Goal: Transaction & Acquisition: Purchase product/service

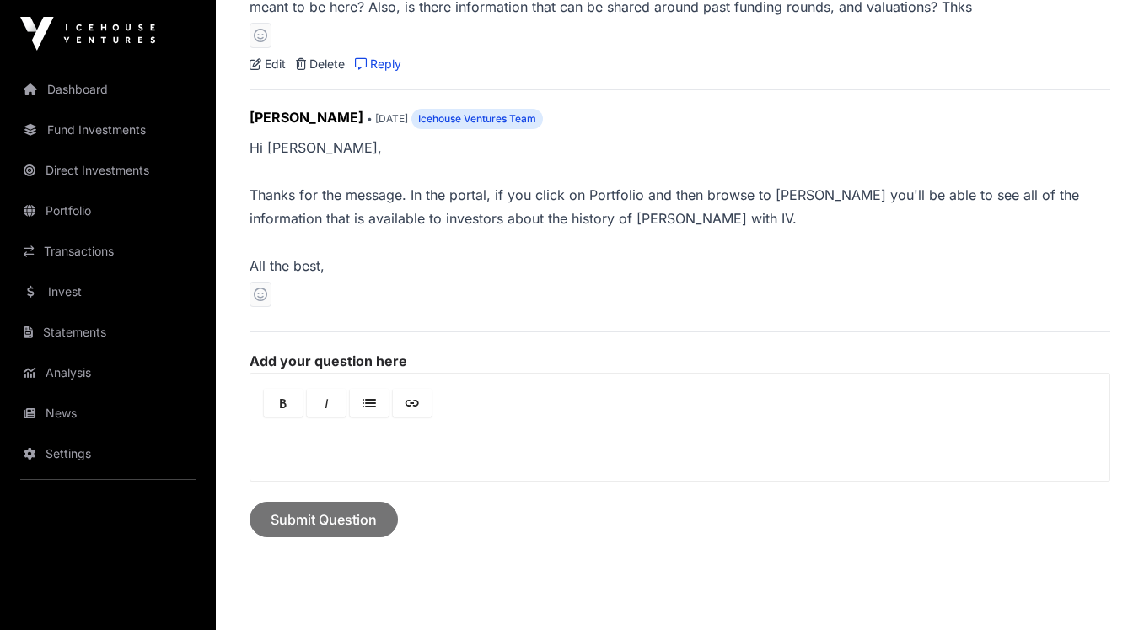
scroll to position [1204, 0]
click at [92, 211] on link "Portfolio" at bounding box center [107, 210] width 189 height 37
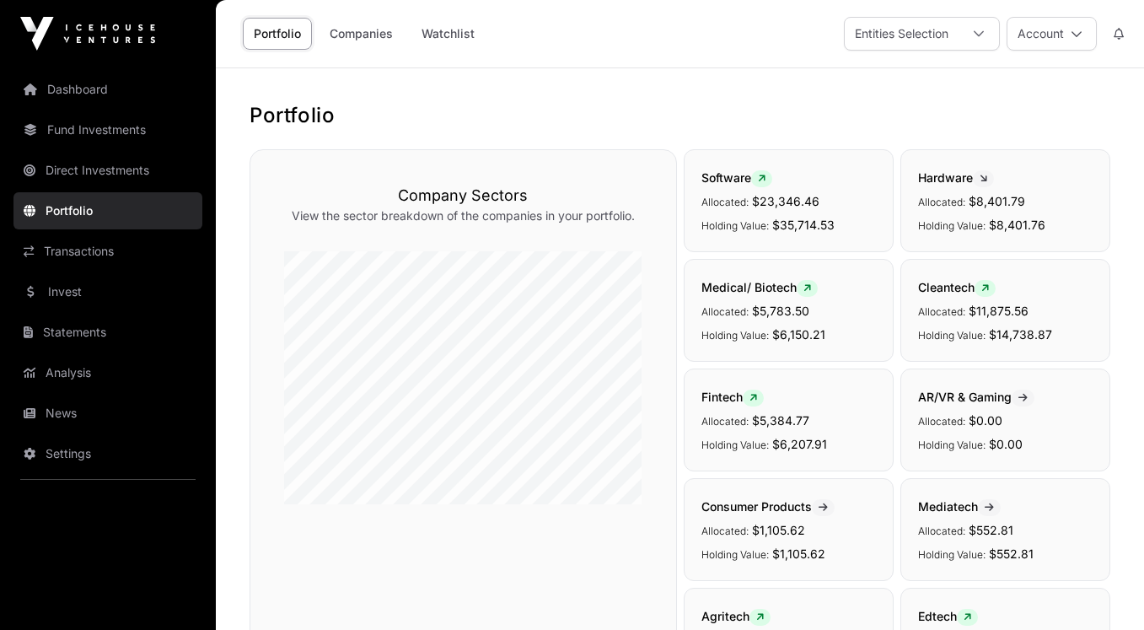
click at [378, 35] on link "Companies" at bounding box center [361, 34] width 85 height 32
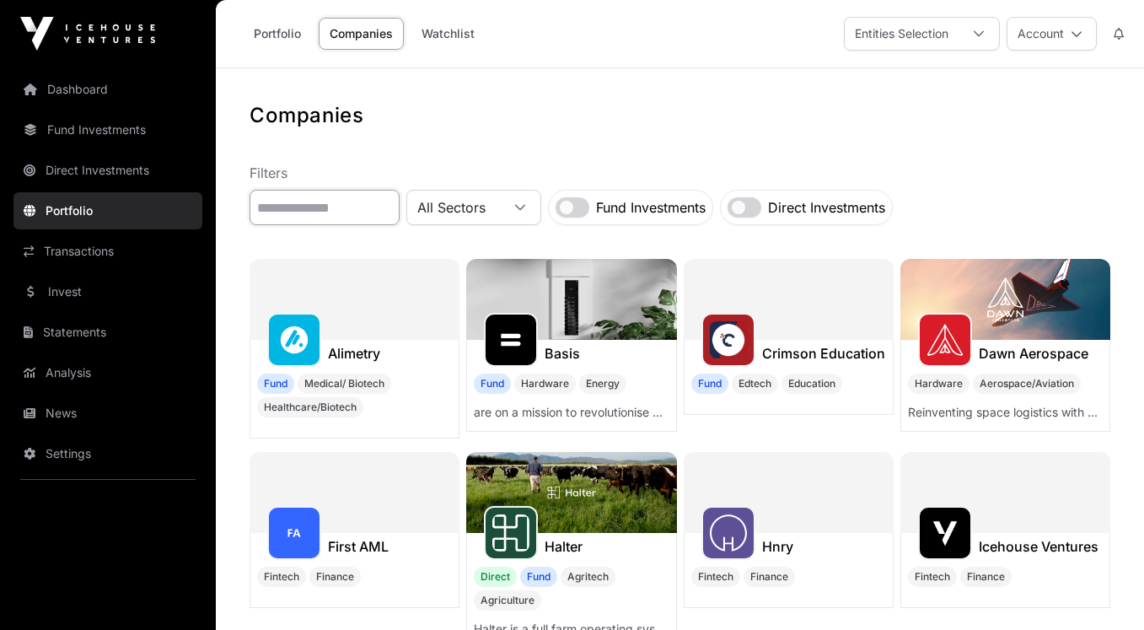
click at [375, 200] on input "text" at bounding box center [324, 207] width 150 height 35
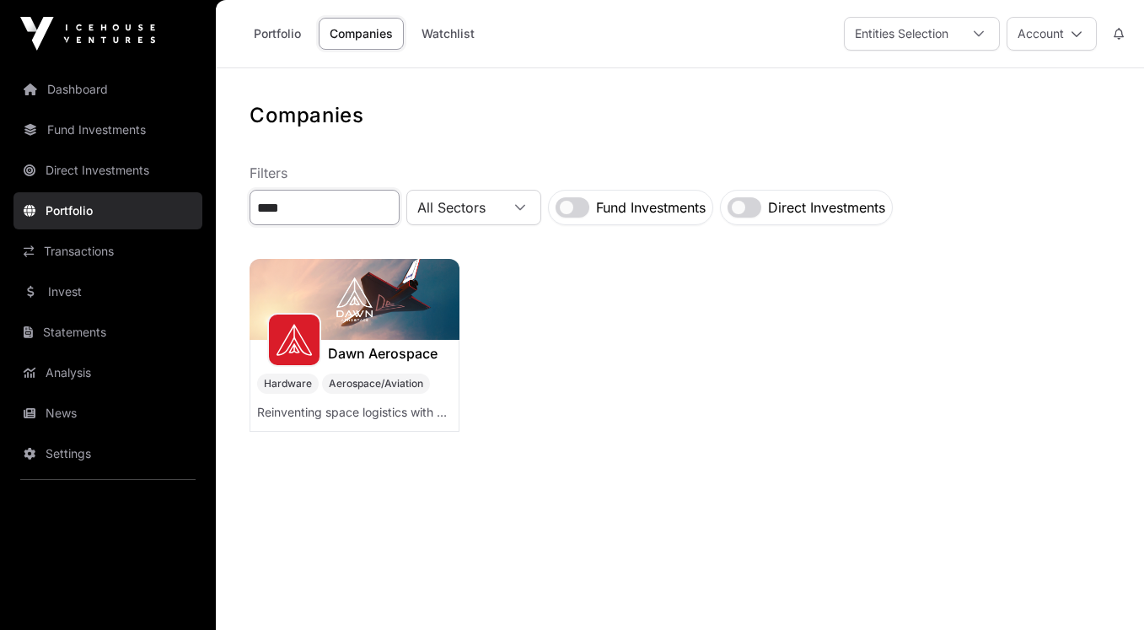
type input "****"
click at [331, 306] on img at bounding box center [354, 299] width 210 height 81
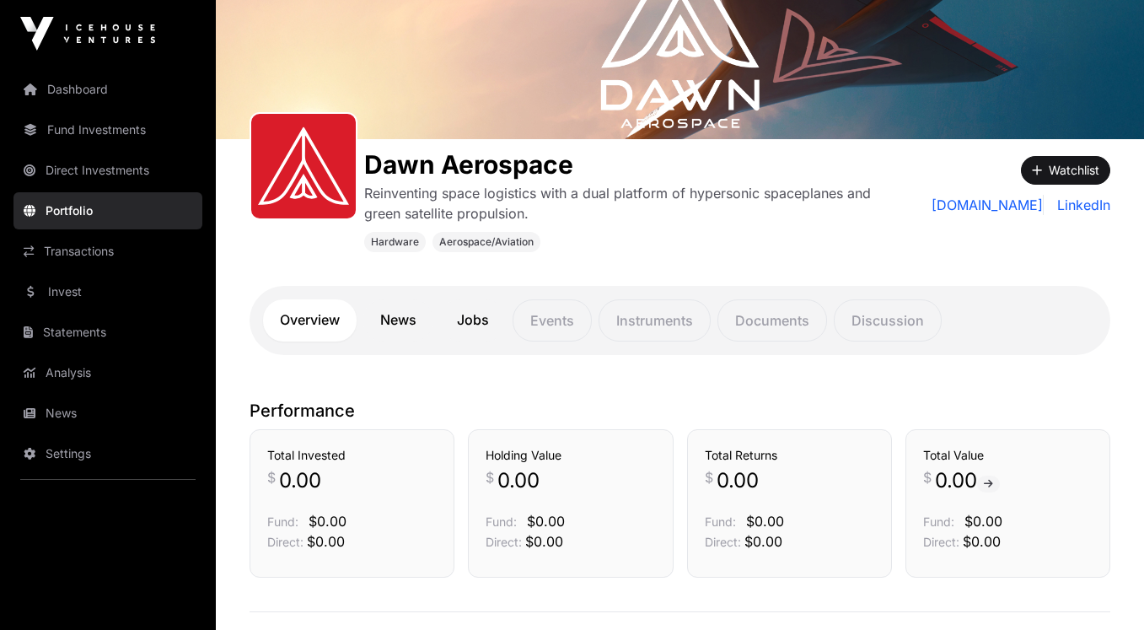
scroll to position [146, 0]
click at [398, 322] on link "News" at bounding box center [398, 319] width 70 height 42
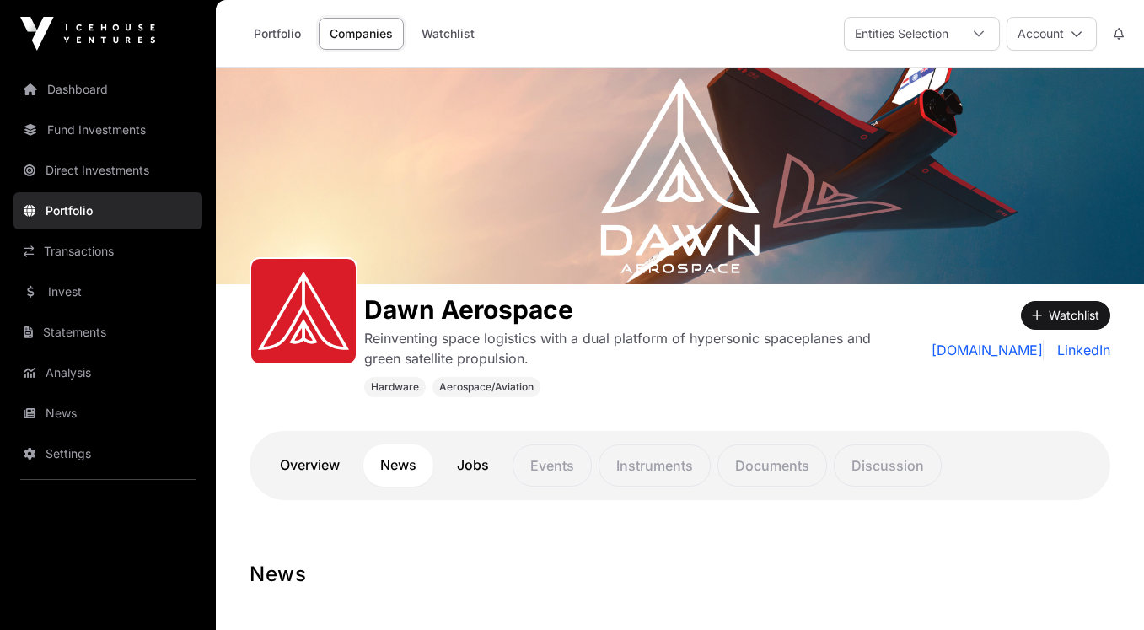
click at [461, 34] on link "Watchlist" at bounding box center [447, 34] width 75 height 32
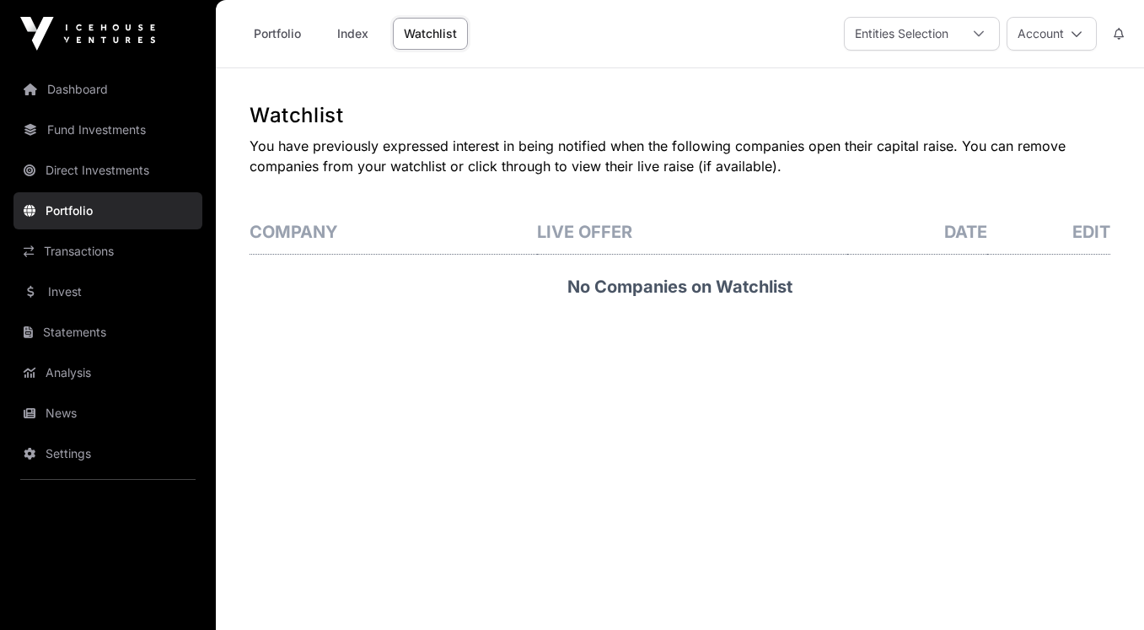
click at [351, 37] on link "Index" at bounding box center [352, 34] width 67 height 32
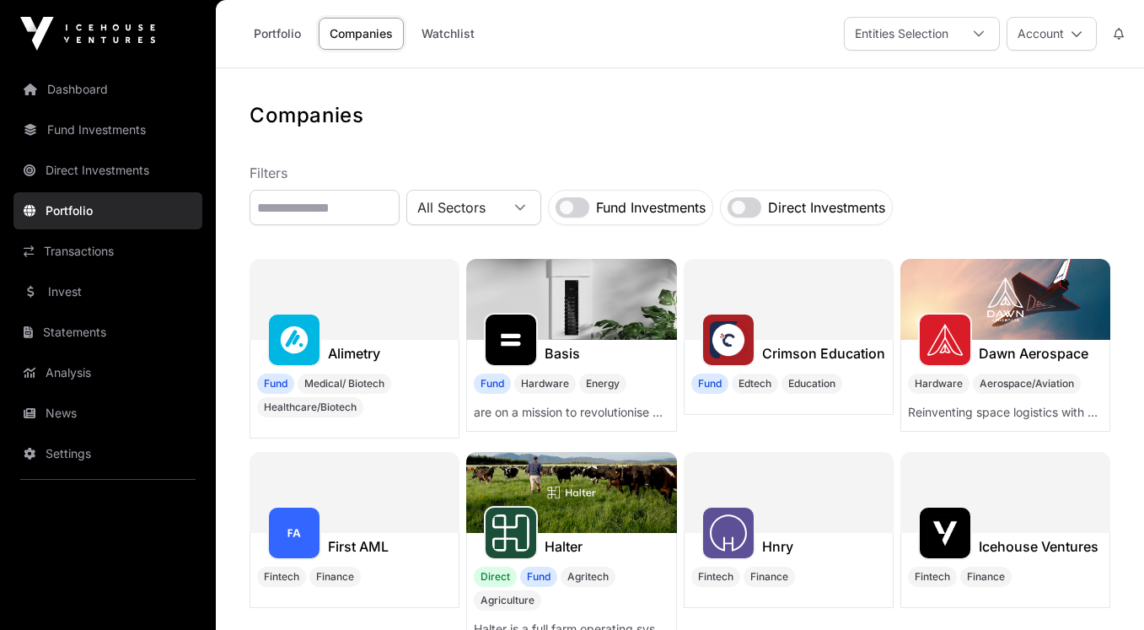
click at [362, 37] on link "Companies" at bounding box center [361, 34] width 85 height 32
click at [346, 208] on input "text" at bounding box center [324, 207] width 150 height 35
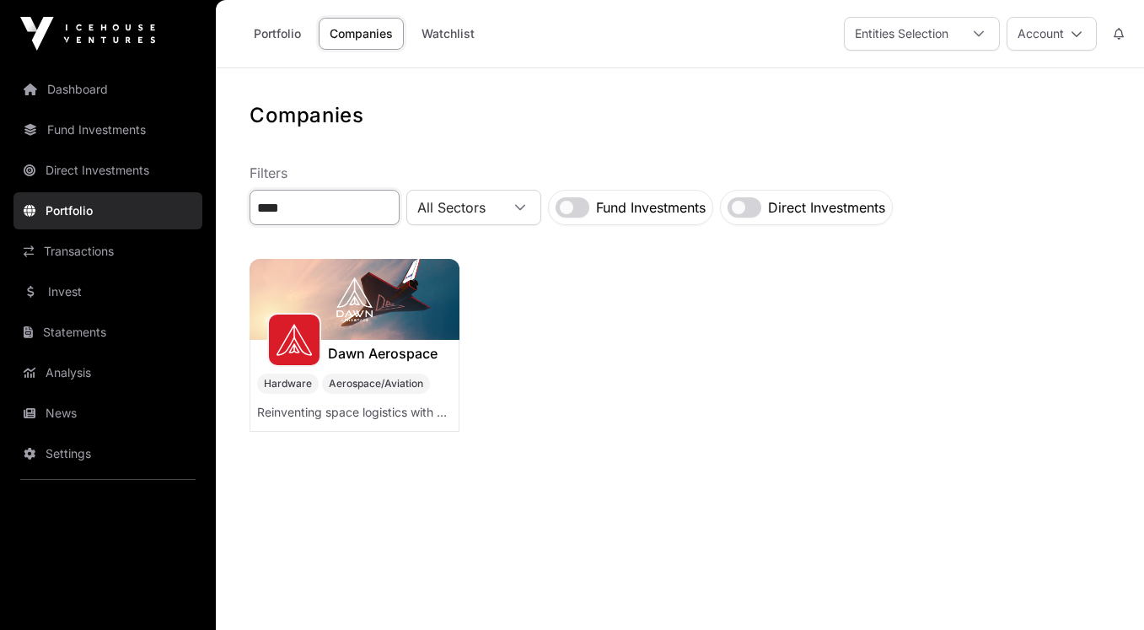
type input "****"
click at [350, 328] on img at bounding box center [354, 299] width 210 height 81
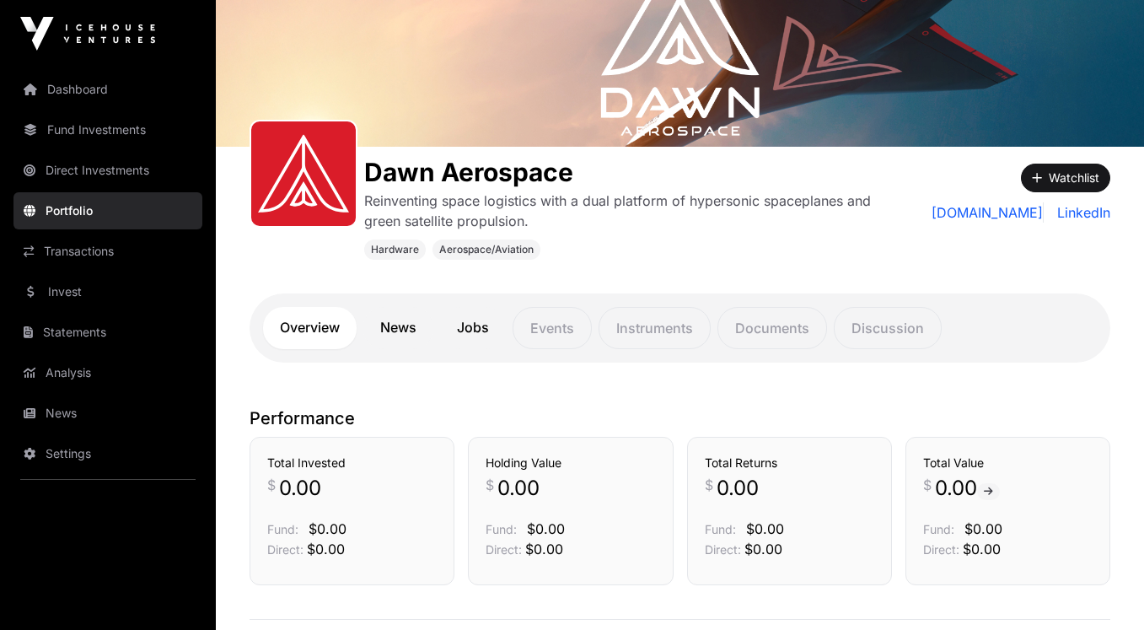
scroll to position [162, 0]
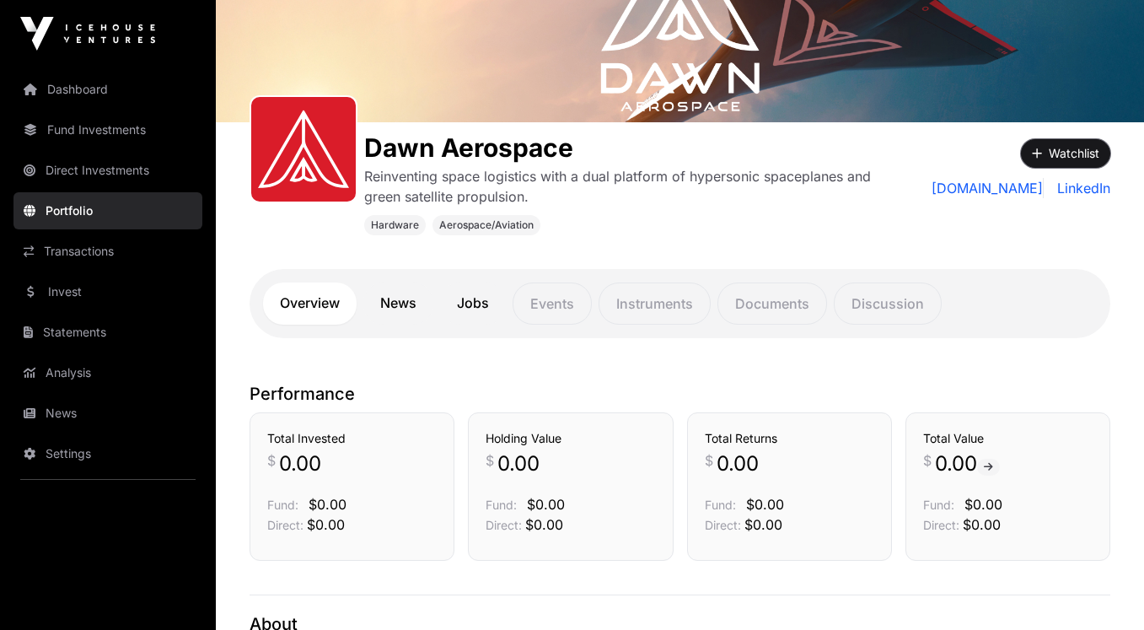
click at [1056, 154] on button "Watchlist" at bounding box center [1065, 153] width 89 height 29
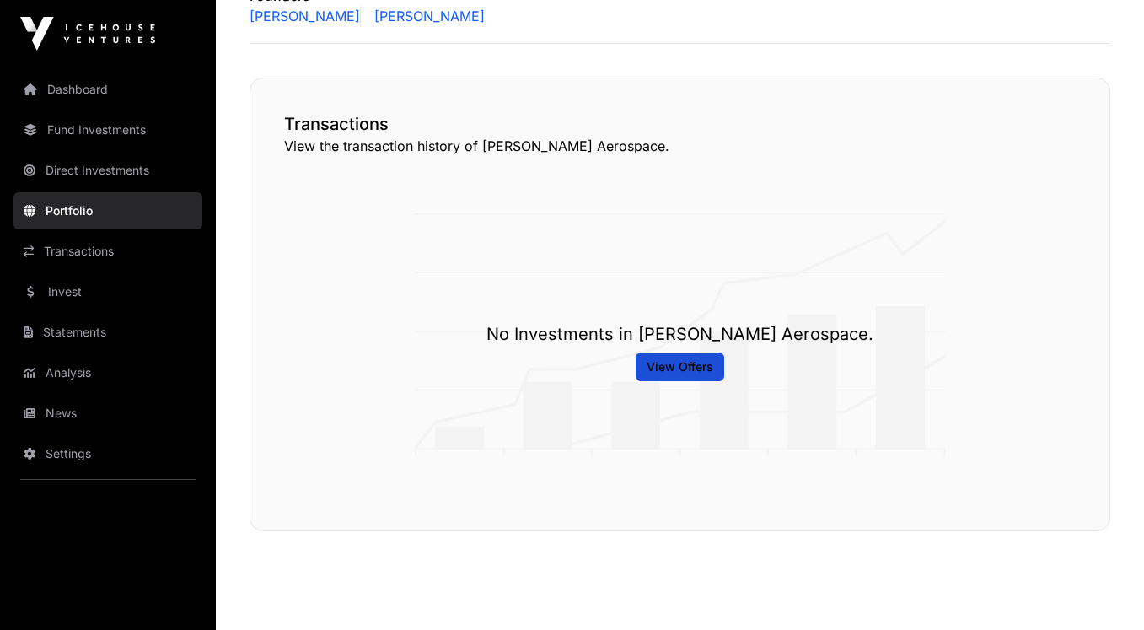
scroll to position [965, 0]
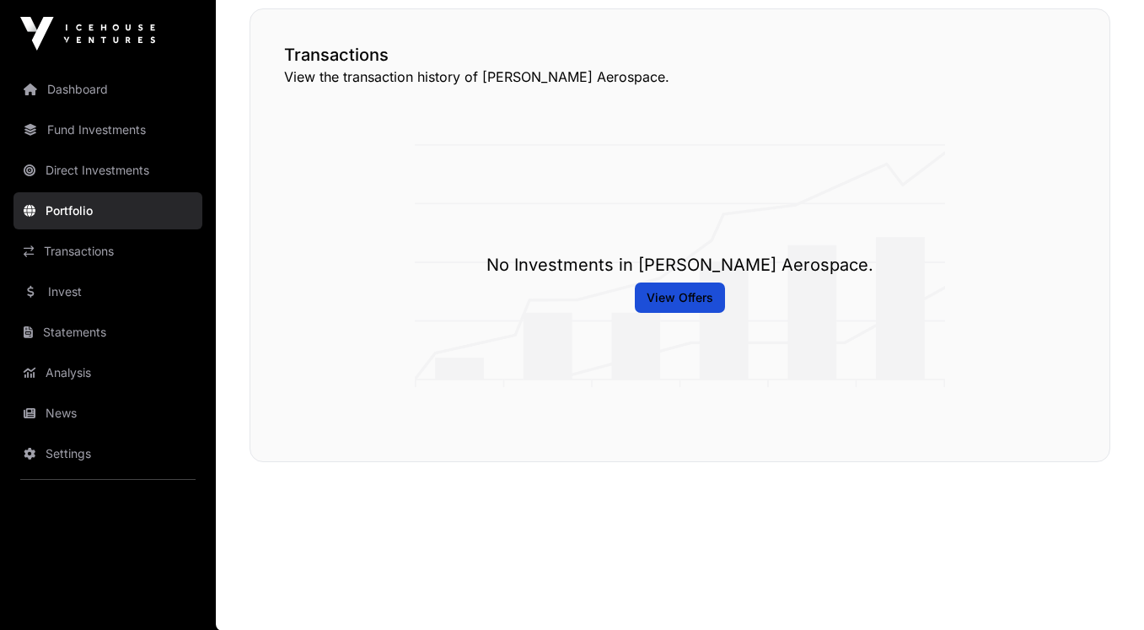
click at [688, 298] on span "View Offers" at bounding box center [679, 297] width 67 height 17
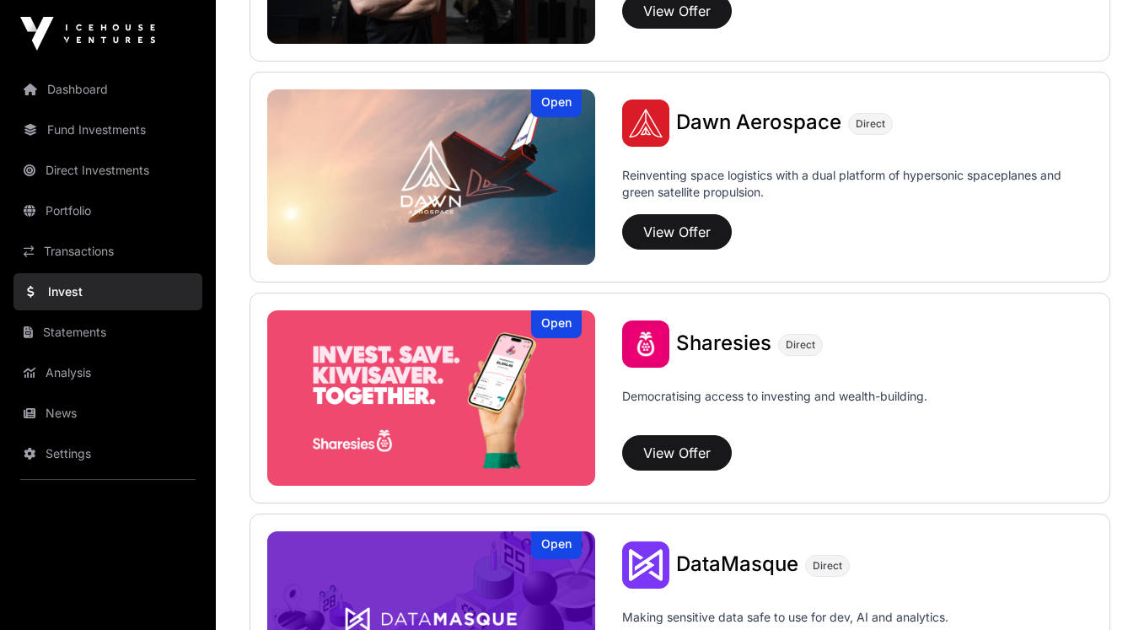
scroll to position [1913, 0]
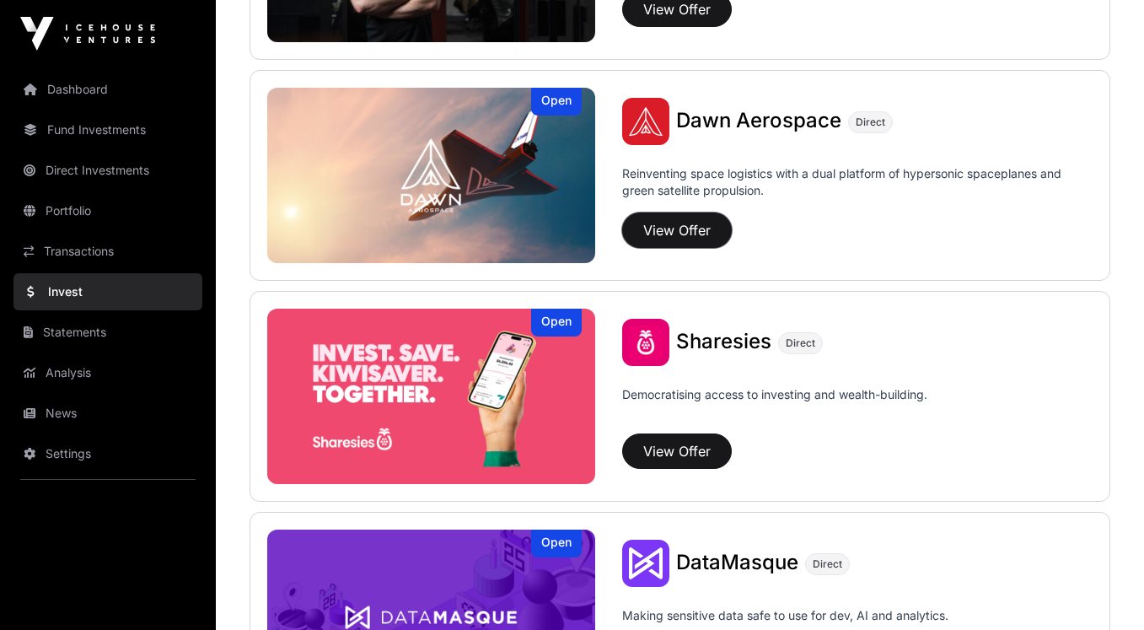
click at [684, 231] on button "View Offer" at bounding box center [677, 229] width 110 height 35
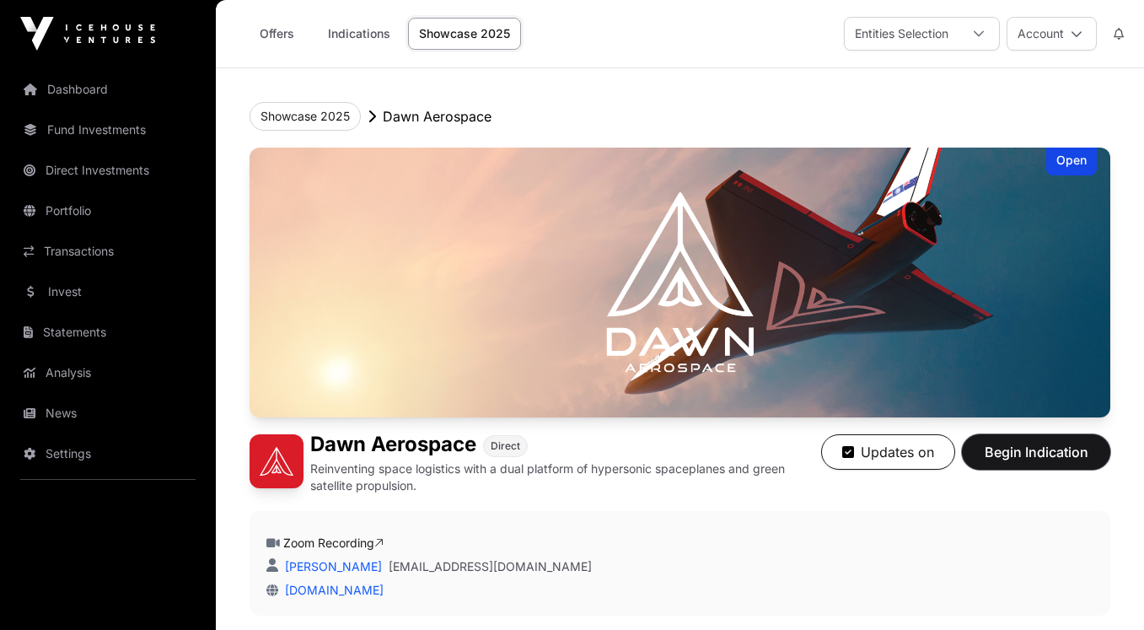
click at [1034, 453] on span "Begin Indication" at bounding box center [1036, 452] width 106 height 20
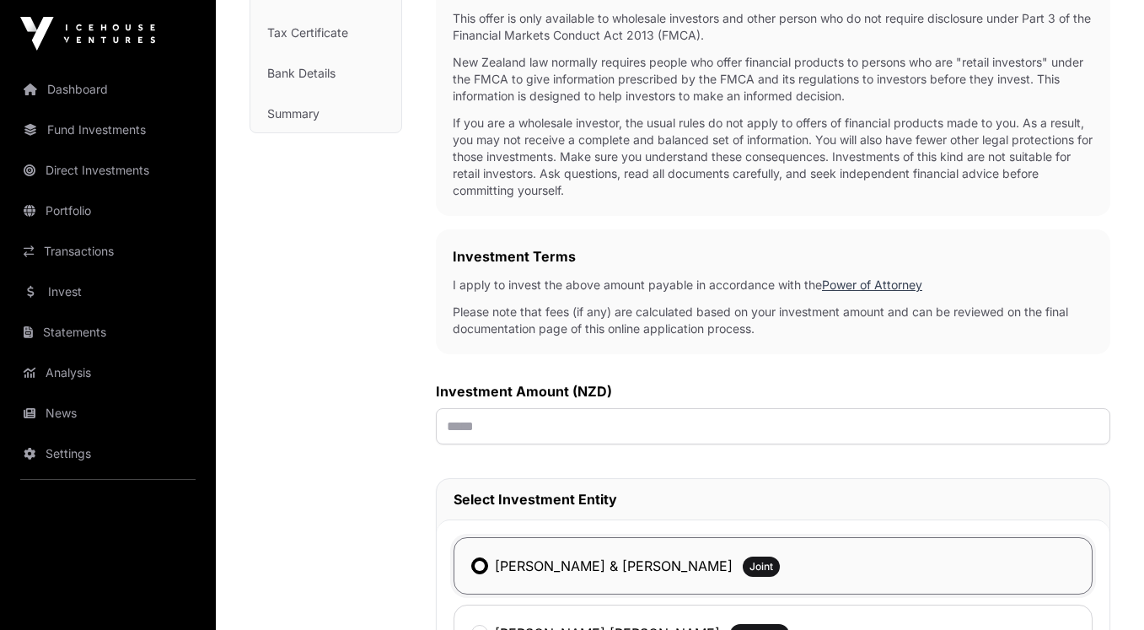
scroll to position [340, 0]
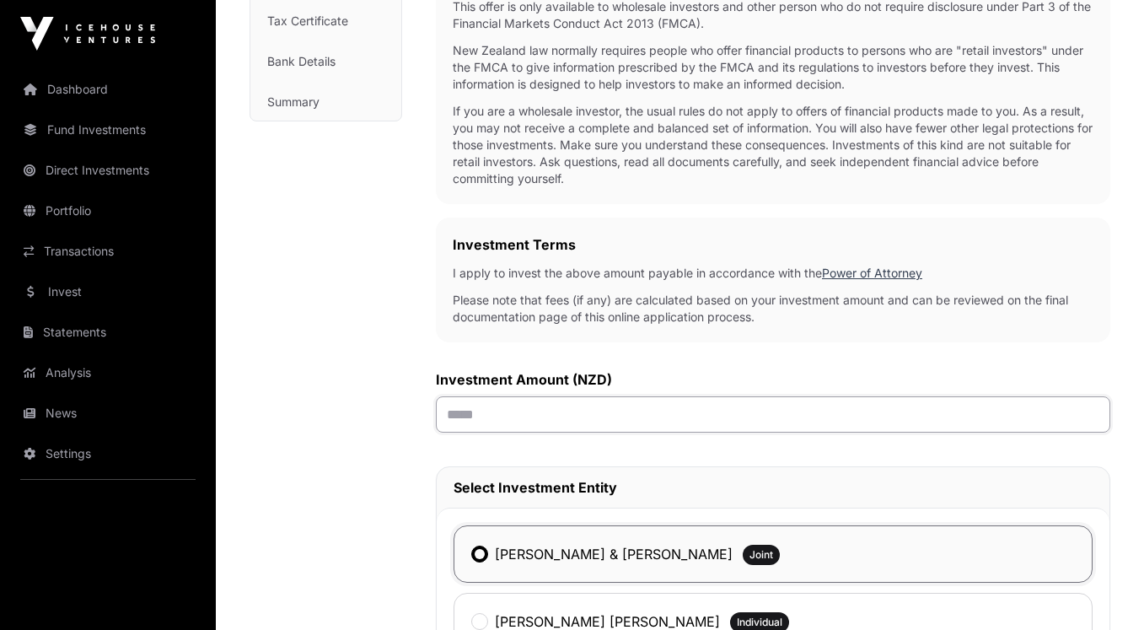
click at [536, 416] on input "text" at bounding box center [773, 414] width 674 height 36
type input "******"
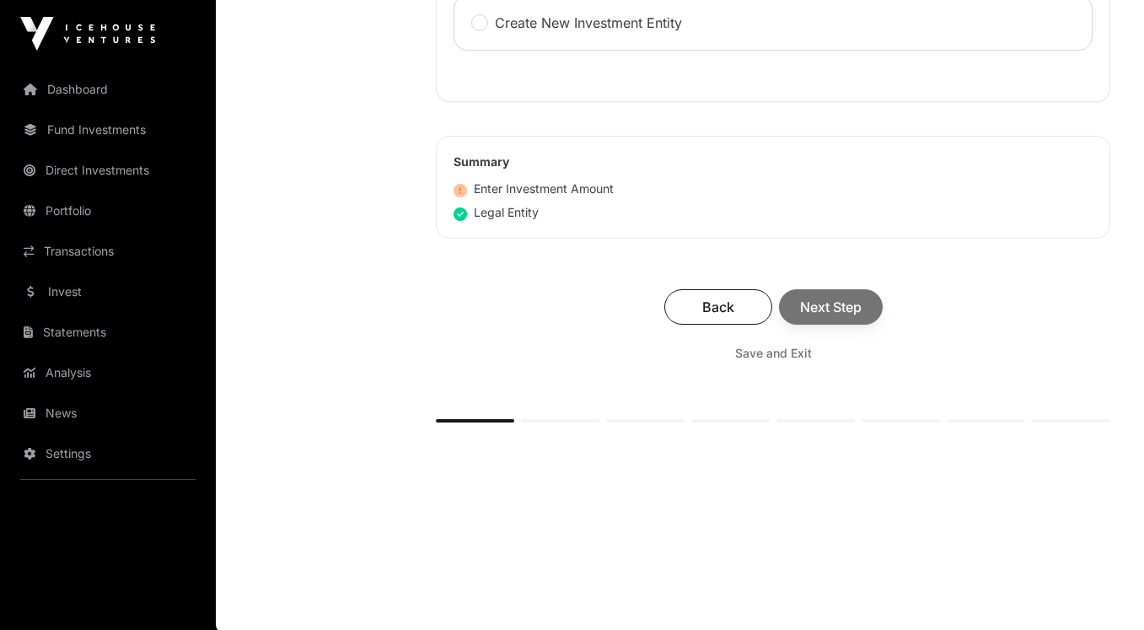
scroll to position [1007, 0]
click at [825, 308] on div "Back Next Step" at bounding box center [773, 304] width 641 height 35
click at [835, 307] on span "Next Step" at bounding box center [831, 305] width 62 height 20
